Goal: Find specific page/section: Find specific page/section

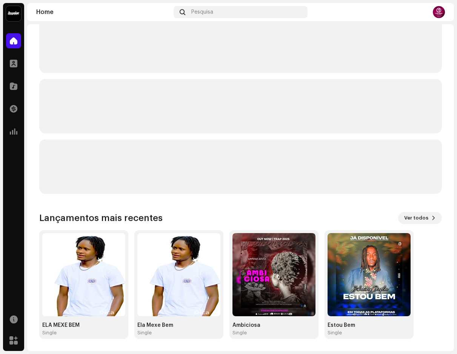
scroll to position [19, 0]
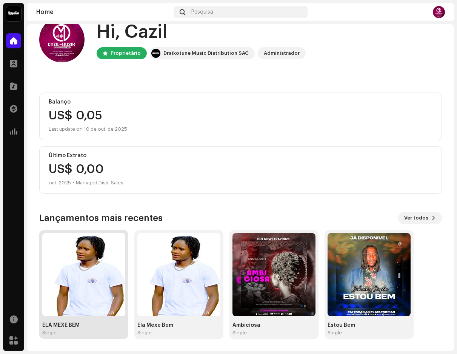
click at [99, 277] on img at bounding box center [83, 274] width 83 height 83
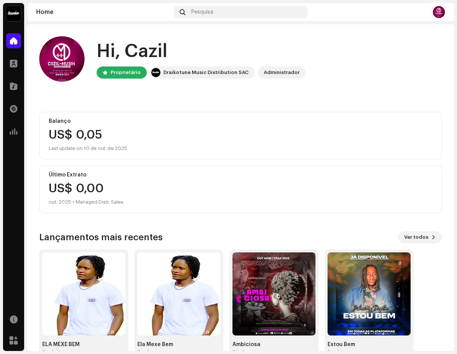
scroll to position [19, 0]
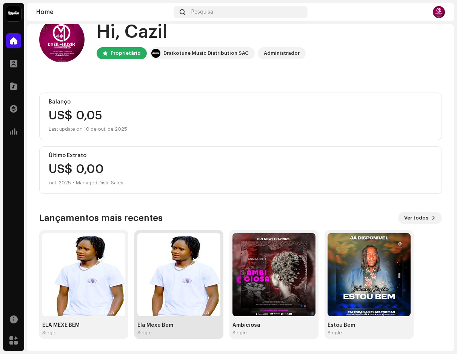
click at [214, 283] on img at bounding box center [178, 274] width 83 height 83
